Goal: Task Accomplishment & Management: Manage account settings

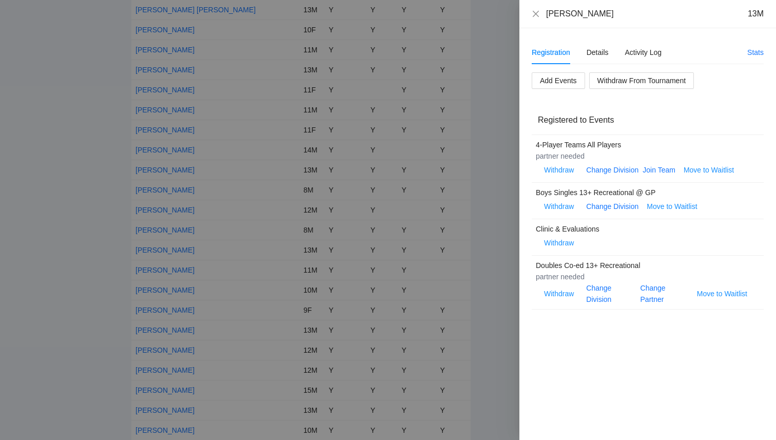
click at [25, 167] on div at bounding box center [388, 220] width 776 height 440
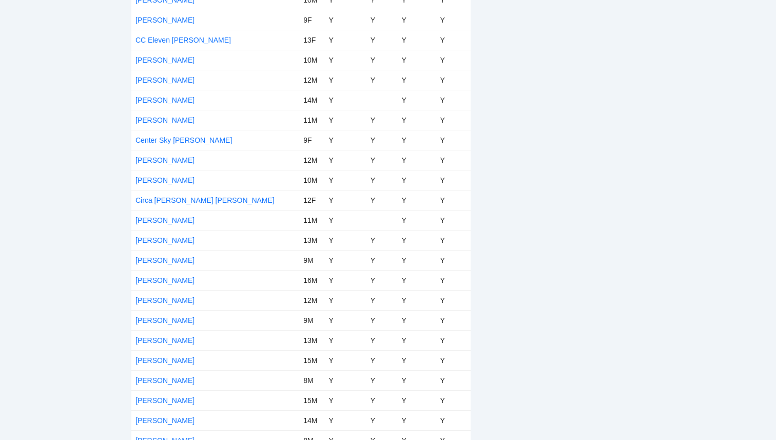
scroll to position [1211, 0]
click at [148, 221] on link "[PERSON_NAME]" at bounding box center [164, 220] width 59 height 8
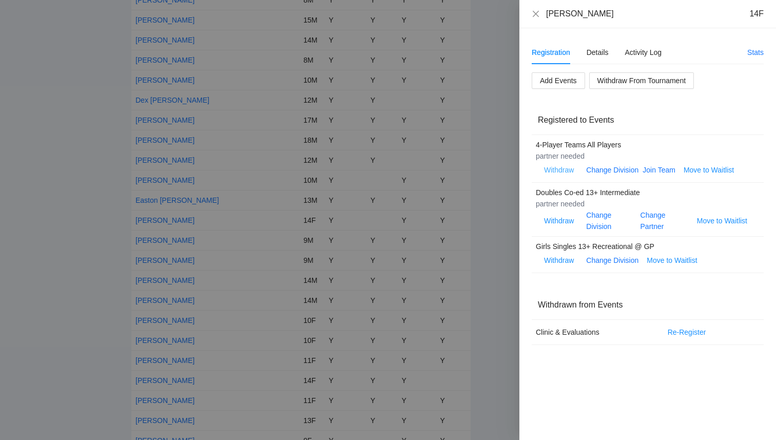
click at [559, 169] on span "Withdraw" at bounding box center [559, 169] width 30 height 11
click at [593, 137] on span "OK" at bounding box center [590, 137] width 10 height 11
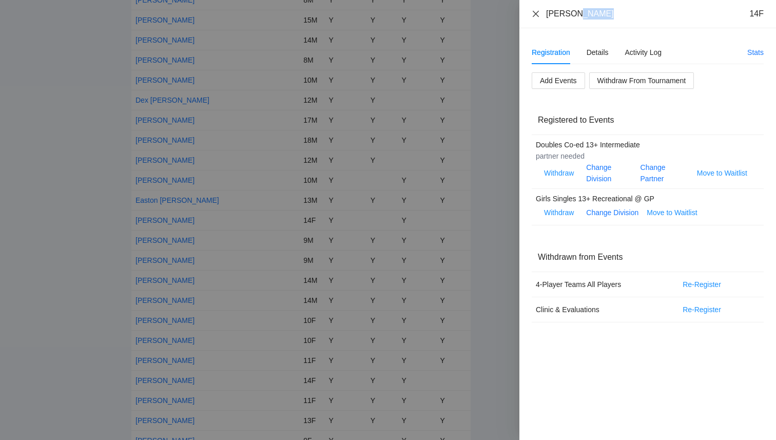
click at [535, 11] on icon "close" at bounding box center [535, 14] width 8 height 8
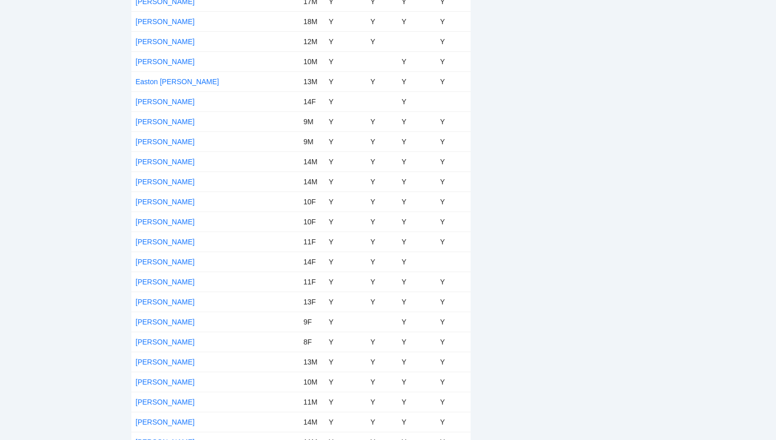
scroll to position [1331, 0]
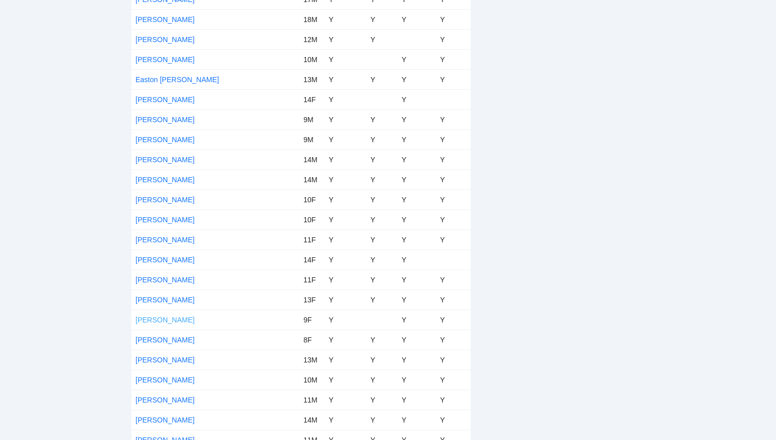
click at [155, 321] on link "[PERSON_NAME]" at bounding box center [164, 319] width 59 height 8
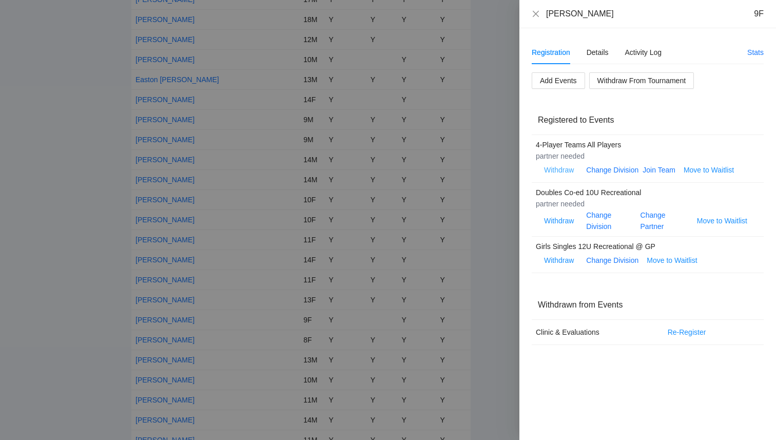
click at [554, 170] on span "Withdraw" at bounding box center [559, 169] width 30 height 11
click at [587, 136] on span "OK" at bounding box center [590, 137] width 10 height 11
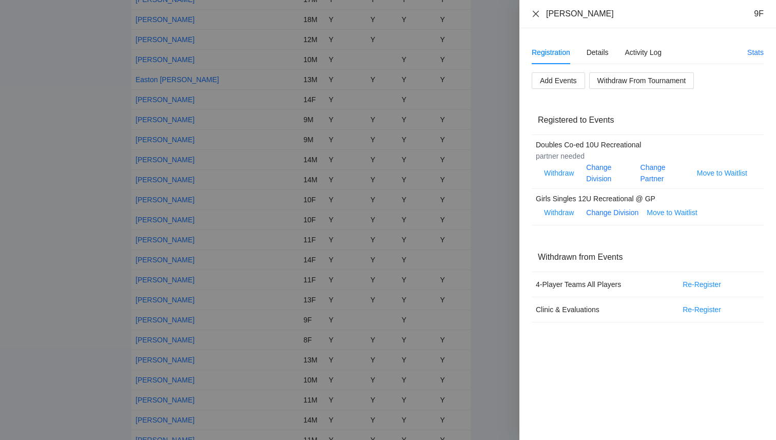
click at [536, 14] on icon "close" at bounding box center [535, 13] width 6 height 6
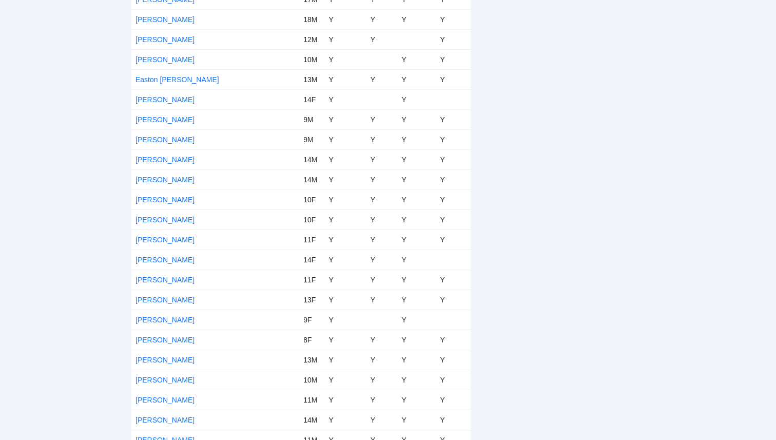
scroll to position [3862, 0]
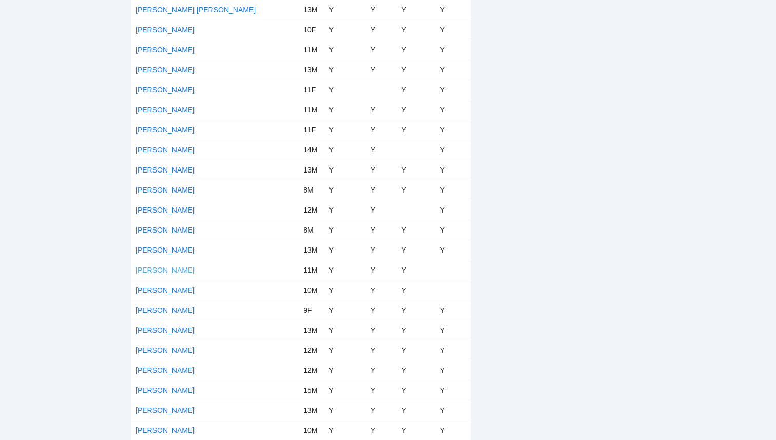
click at [173, 268] on link "[PERSON_NAME]" at bounding box center [164, 270] width 59 height 8
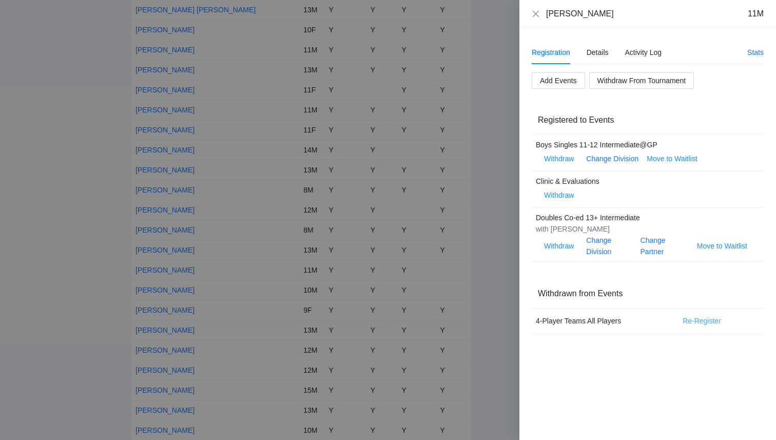
click at [695, 322] on span "Re-Register" at bounding box center [701, 320] width 38 height 11
click at [742, 291] on span "OK" at bounding box center [738, 289] width 10 height 11
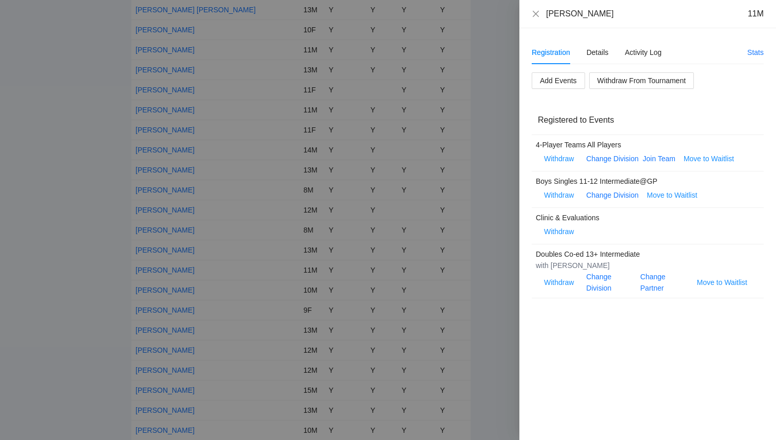
click at [92, 149] on div at bounding box center [388, 220] width 776 height 440
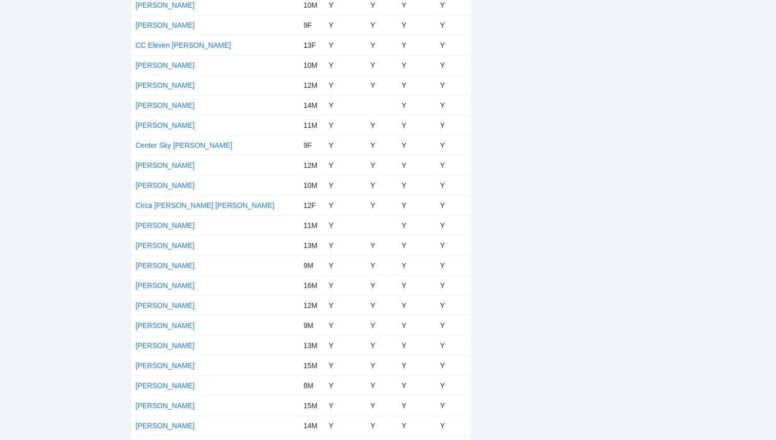
scroll to position [0, 0]
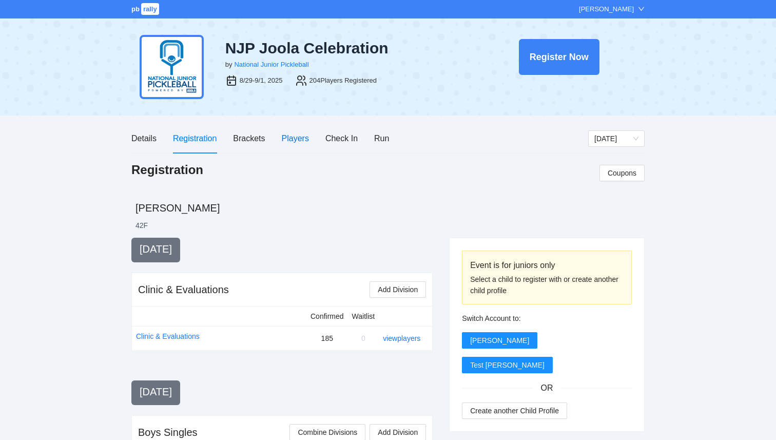
click at [301, 138] on div "Players" at bounding box center [295, 138] width 27 height 13
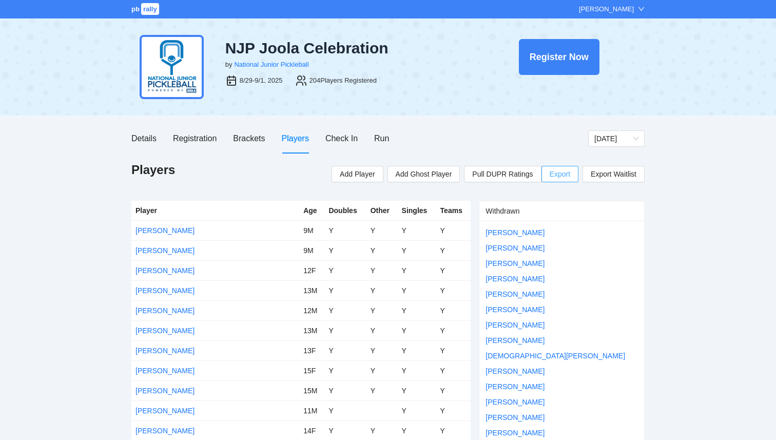
click at [557, 176] on span "Export" at bounding box center [559, 173] width 21 height 15
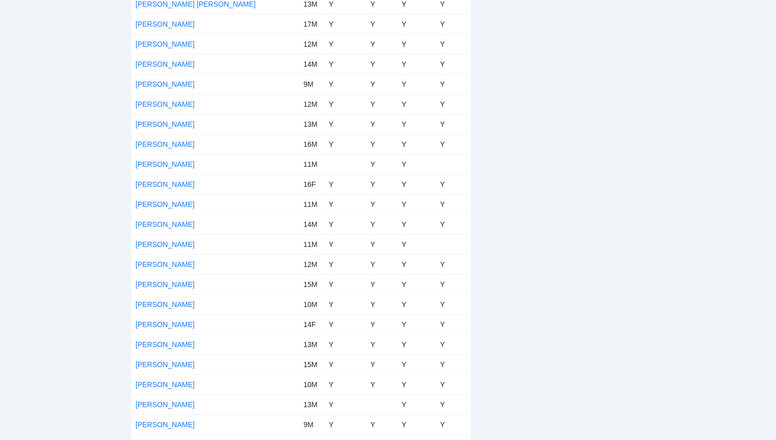
scroll to position [3862, 0]
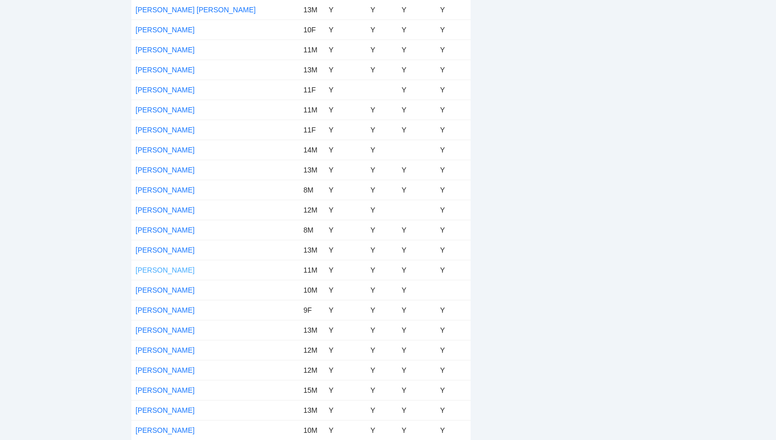
click at [182, 272] on link "[PERSON_NAME]" at bounding box center [164, 270] width 59 height 8
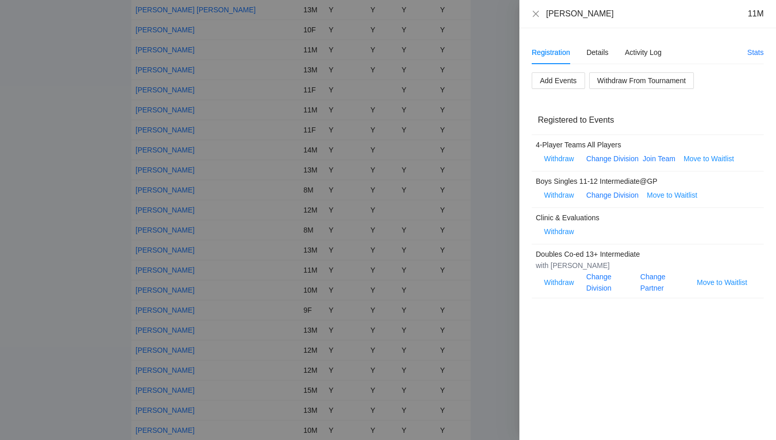
click at [83, 265] on div at bounding box center [388, 220] width 776 height 440
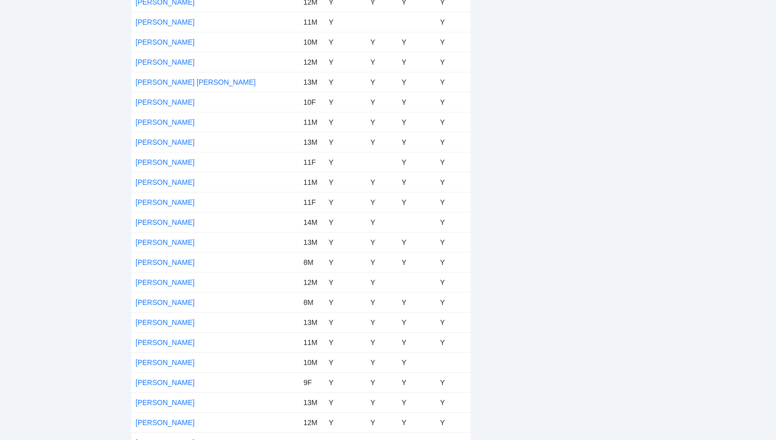
scroll to position [3800, 0]
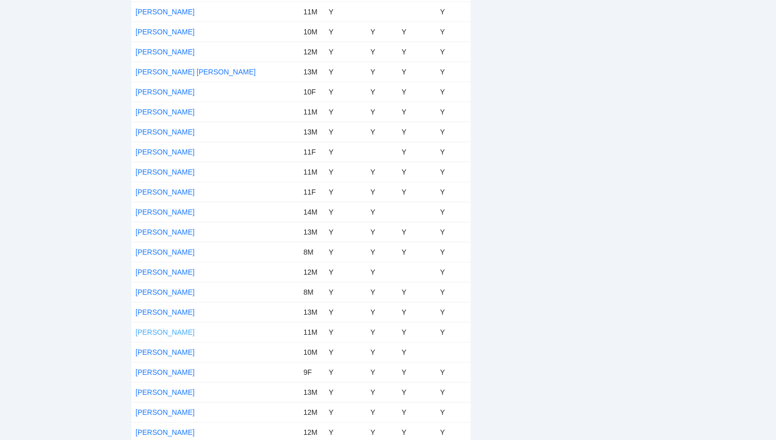
click at [163, 332] on link "[PERSON_NAME]" at bounding box center [164, 332] width 59 height 8
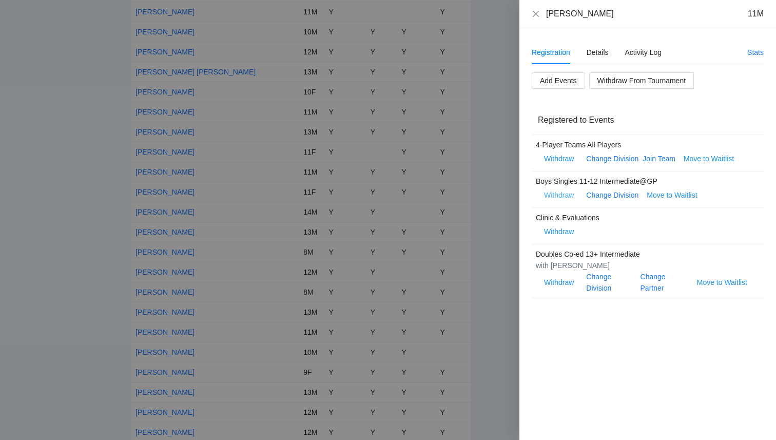
click at [562, 199] on span "Withdraw" at bounding box center [559, 194] width 30 height 11
click at [592, 161] on span "OK" at bounding box center [590, 163] width 10 height 11
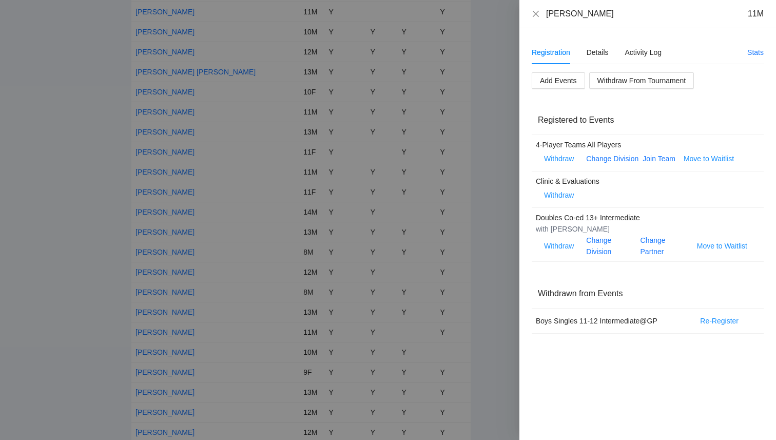
click at [592, 161] on link "Change Division" at bounding box center [612, 158] width 52 height 8
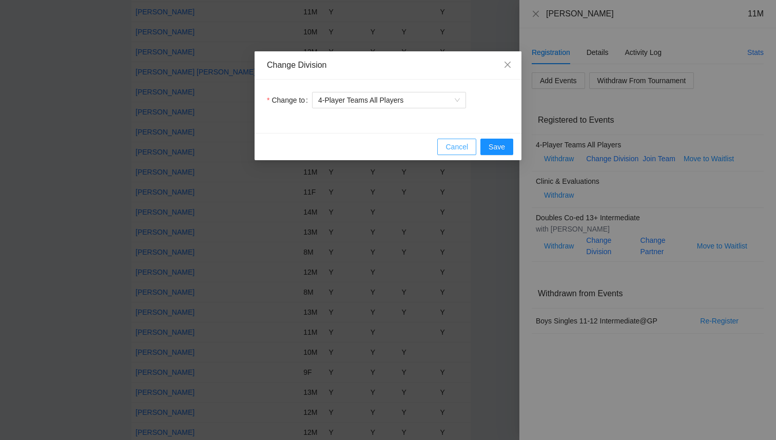
click at [444, 147] on button "Cancel" at bounding box center [456, 147] width 39 height 16
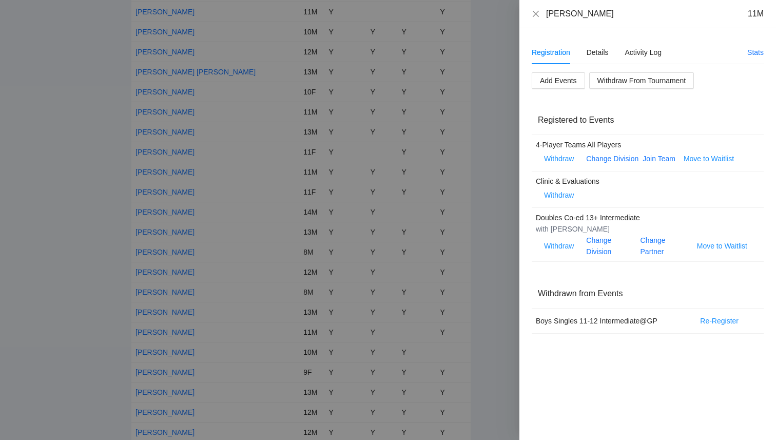
click at [84, 208] on div at bounding box center [388, 220] width 776 height 440
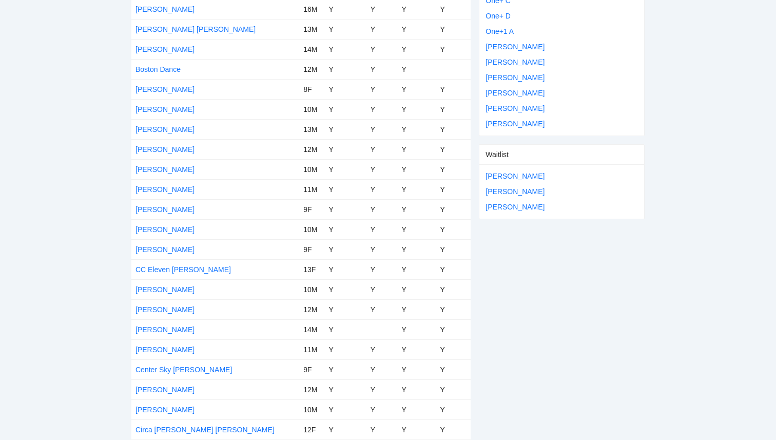
scroll to position [0, 0]
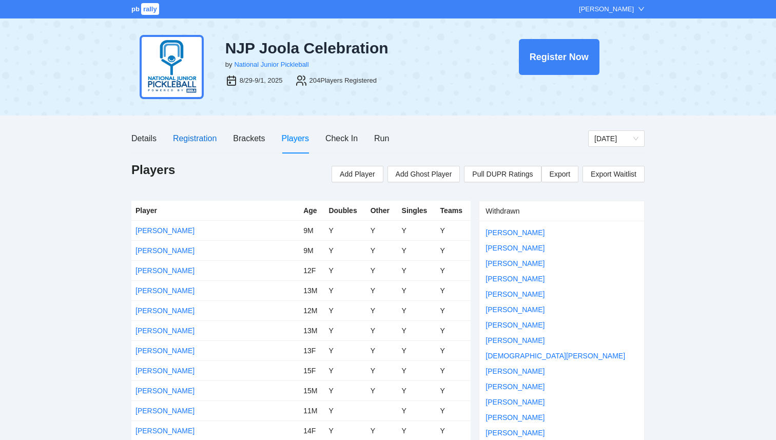
click at [193, 140] on div "Registration" at bounding box center [195, 138] width 44 height 13
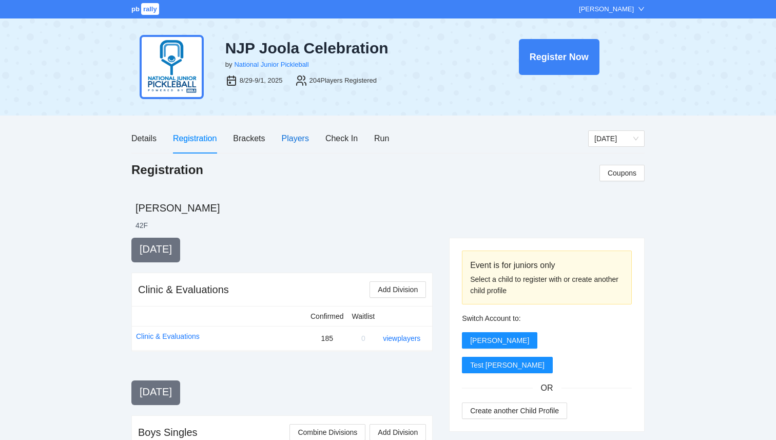
click at [288, 140] on div "Players" at bounding box center [295, 138] width 27 height 13
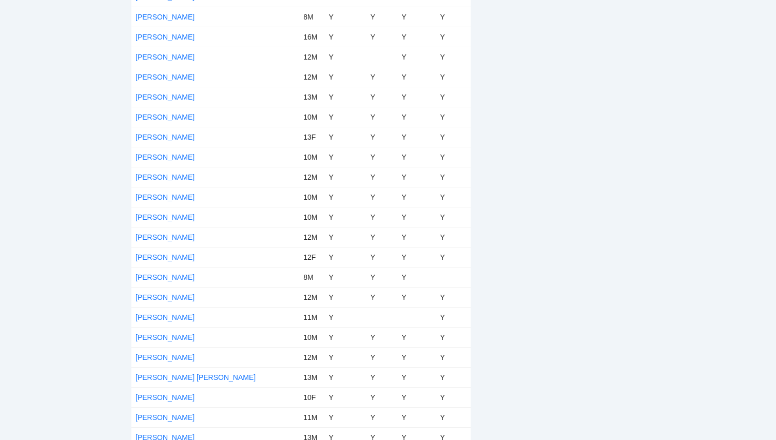
scroll to position [3862, 0]
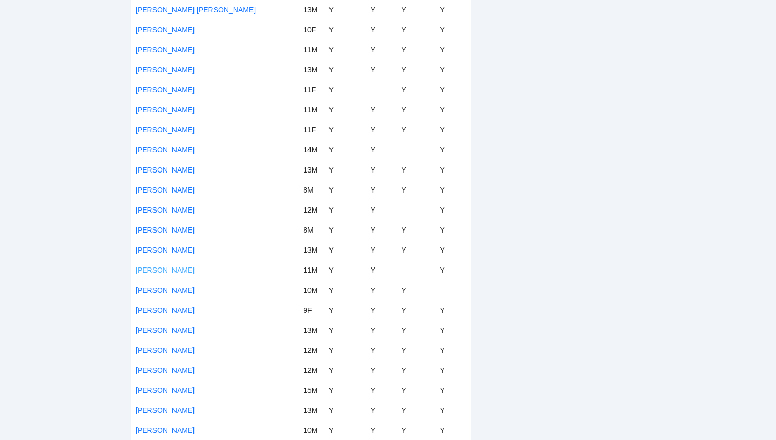
click at [182, 268] on link "[PERSON_NAME]" at bounding box center [164, 270] width 59 height 8
click at [173, 270] on link "[PERSON_NAME]" at bounding box center [164, 270] width 59 height 8
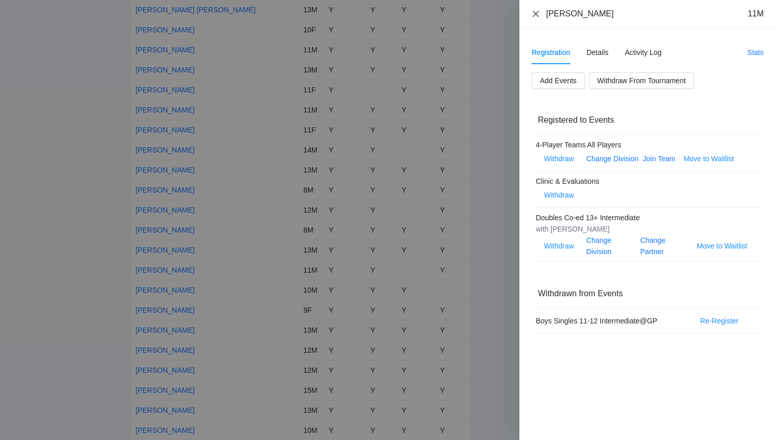
click at [535, 14] on icon "close" at bounding box center [535, 13] width 6 height 6
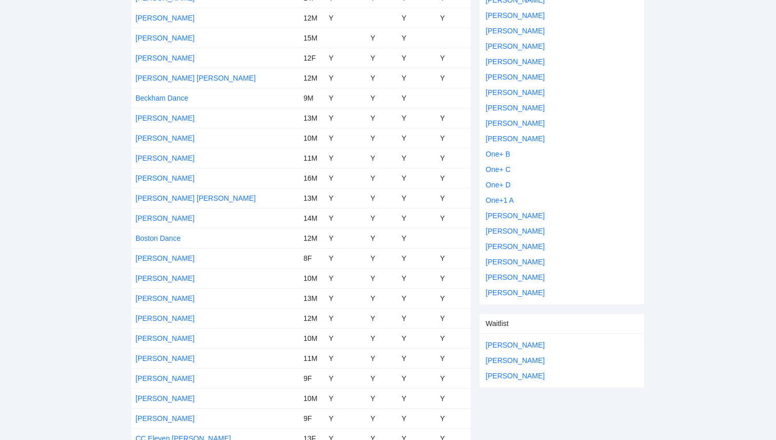
scroll to position [0, 0]
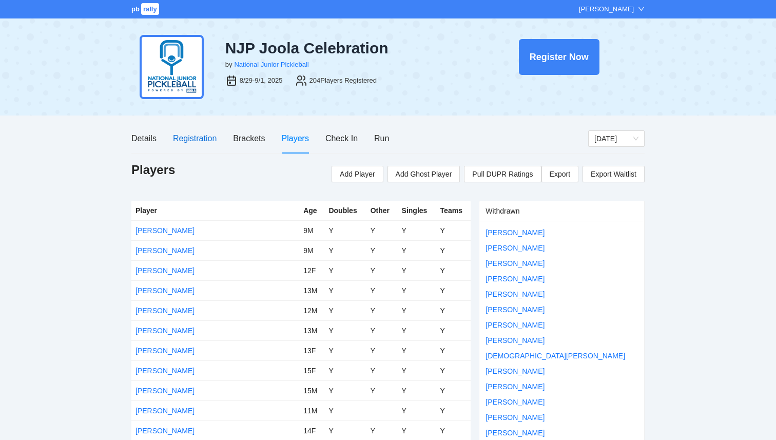
click at [189, 144] on div "Registration" at bounding box center [195, 138] width 44 height 13
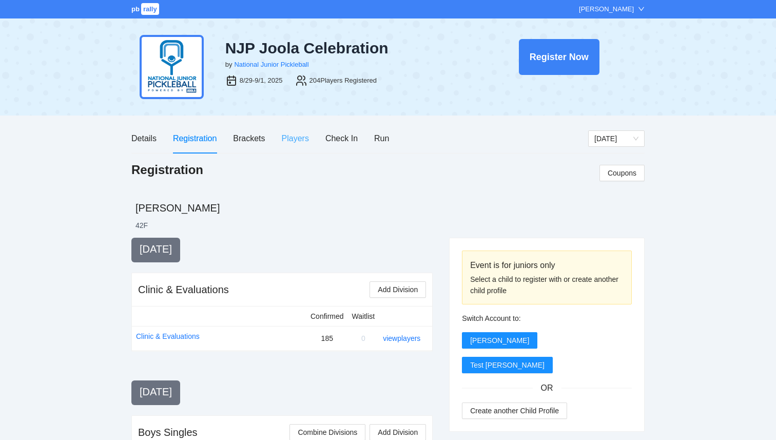
click at [303, 147] on div "Players" at bounding box center [295, 138] width 27 height 29
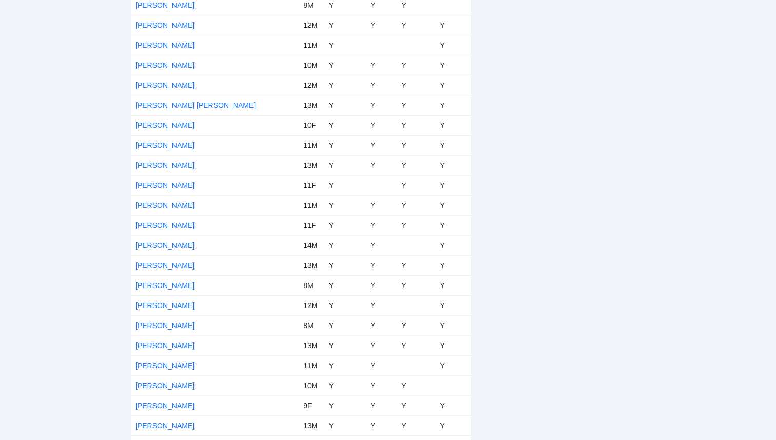
scroll to position [3862, 0]
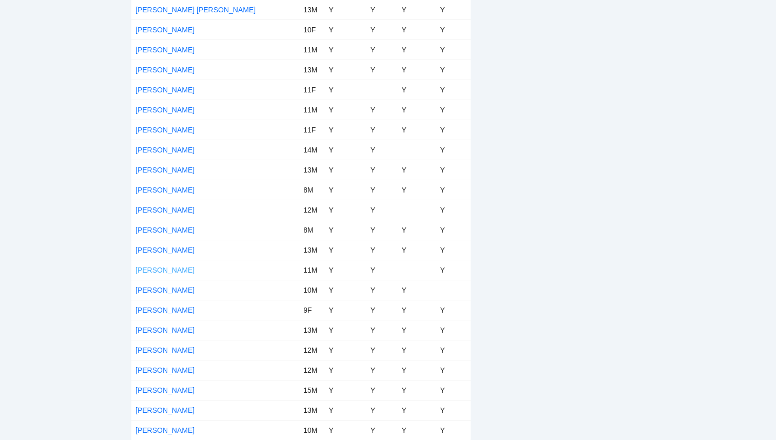
click at [169, 267] on link "[PERSON_NAME]" at bounding box center [164, 270] width 59 height 8
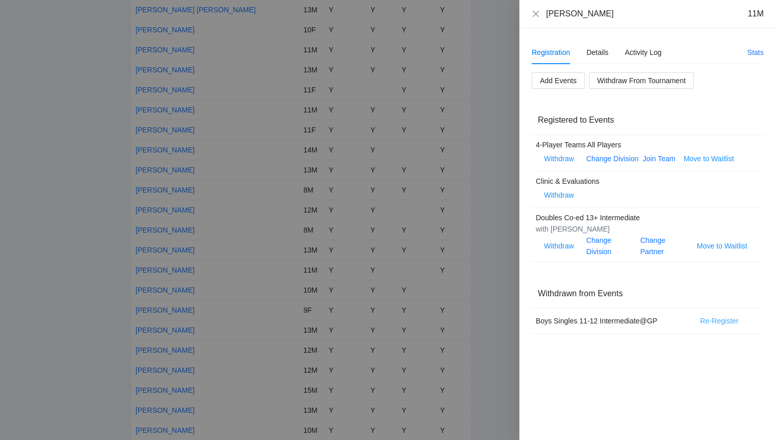
click at [722, 317] on span "Re-Register" at bounding box center [719, 320] width 38 height 11
click at [750, 290] on span "OK" at bounding box center [755, 289] width 10 height 11
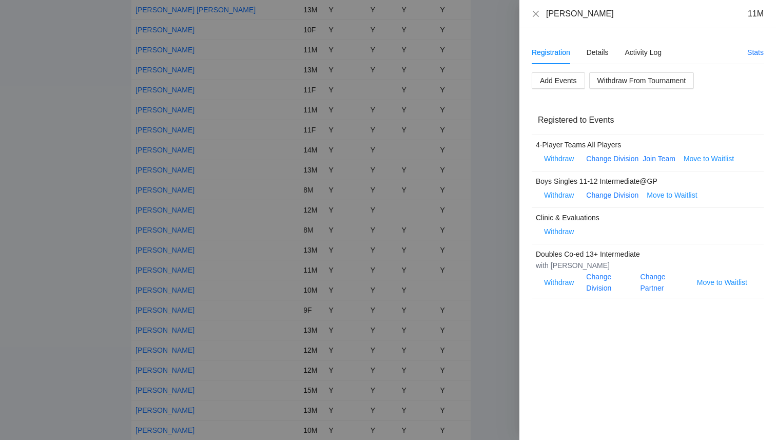
click at [726, 37] on div "Registration Details Activity Log Stats Add Events Withdraw From Tournament Reg…" at bounding box center [647, 233] width 256 height 411
click at [537, 15] on icon "close" at bounding box center [535, 13] width 6 height 6
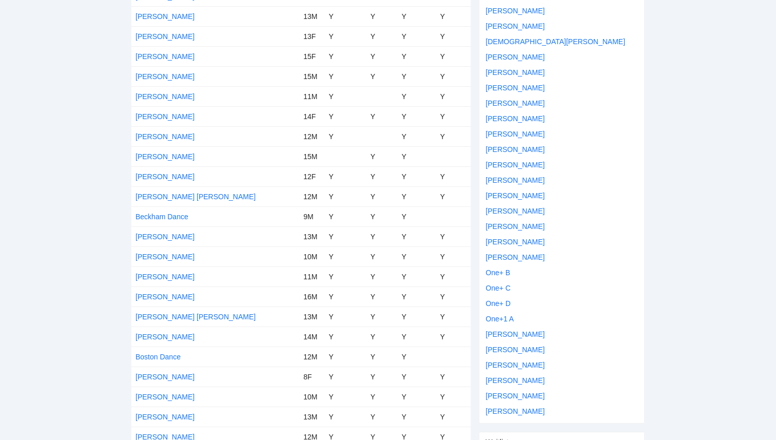
scroll to position [0, 0]
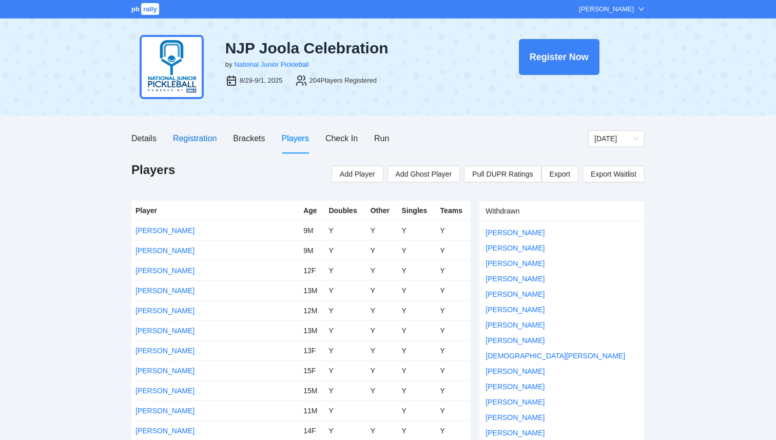
click at [194, 142] on div "Registration" at bounding box center [195, 138] width 44 height 13
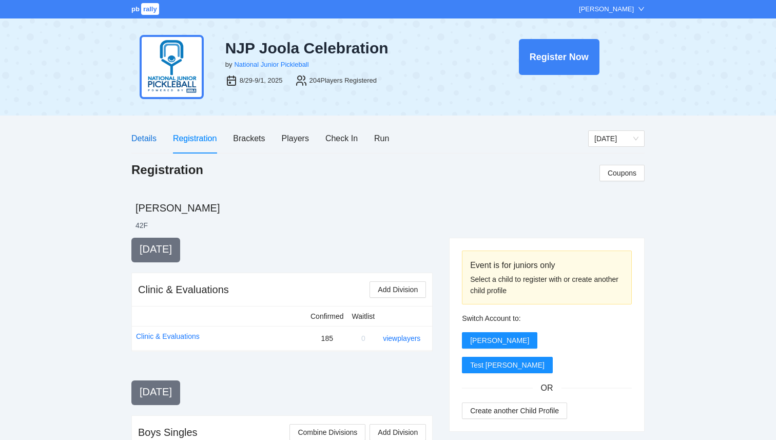
click at [155, 136] on div "Details" at bounding box center [143, 138] width 25 height 13
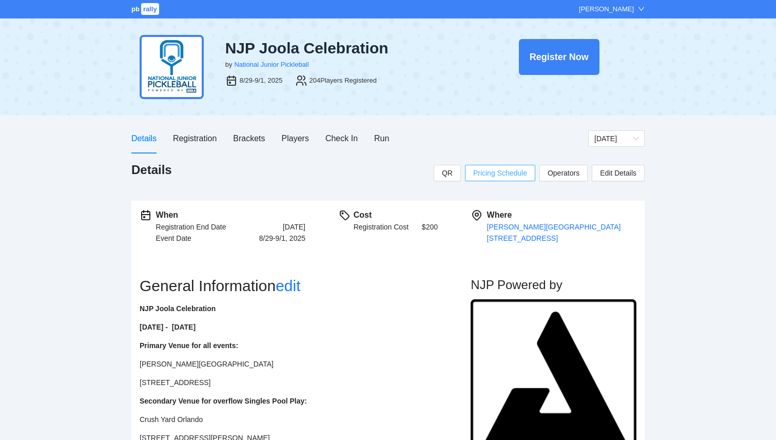
click at [513, 172] on span "Pricing Schedule" at bounding box center [500, 172] width 54 height 11
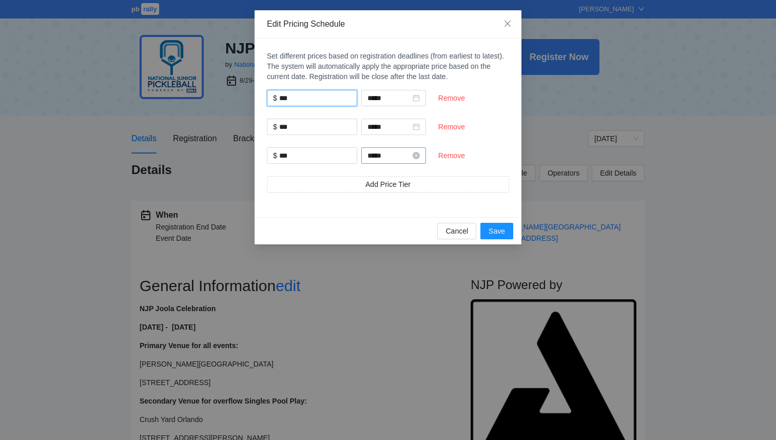
click at [410, 155] on input "*****" at bounding box center [388, 155] width 43 height 11
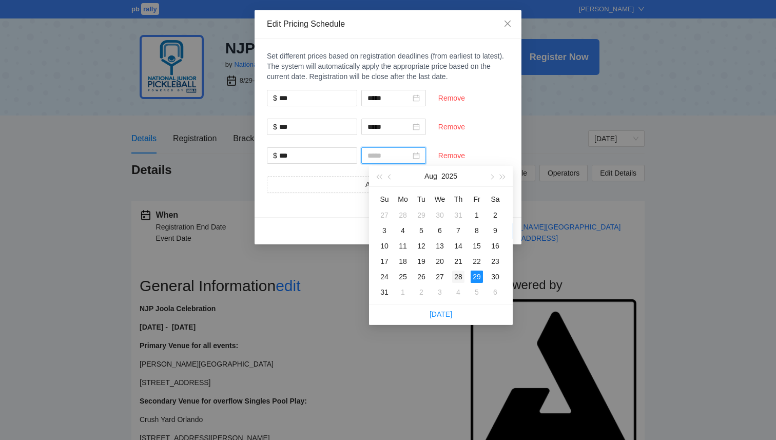
type input "*****"
click at [457, 278] on div "28" at bounding box center [458, 276] width 12 height 12
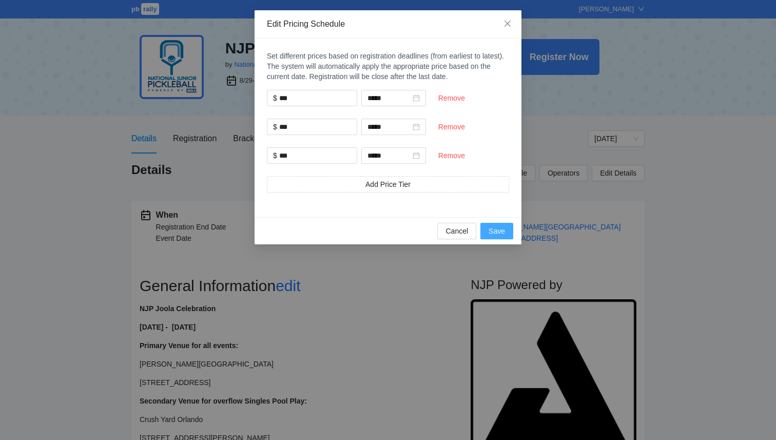
click at [507, 227] on button "Save" at bounding box center [496, 231] width 33 height 16
